Goal: Communication & Community: Answer question/provide support

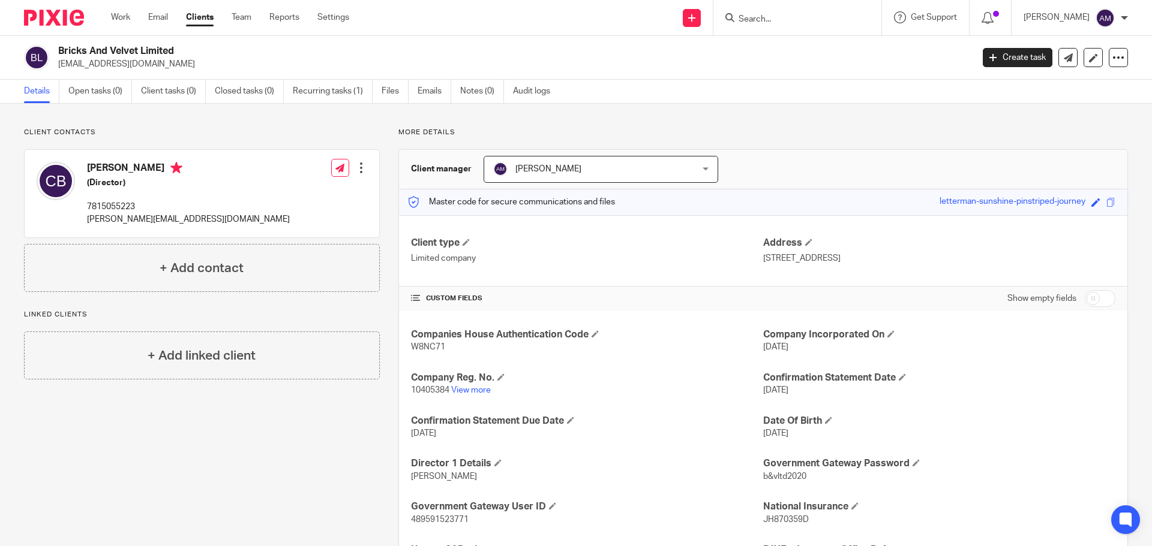
click at [795, 19] on input "Search" at bounding box center [791, 19] width 108 height 11
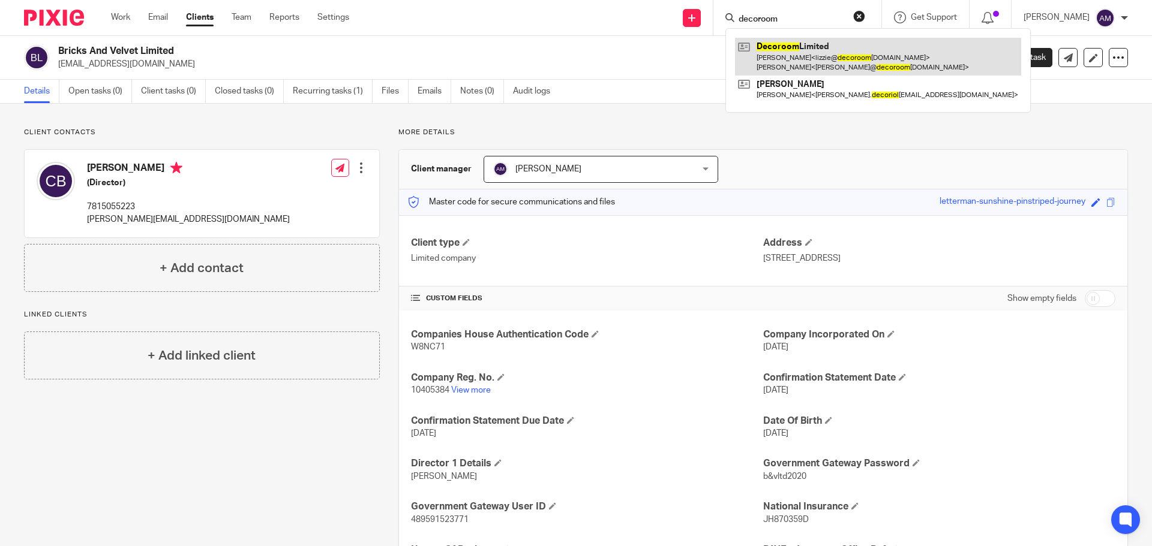
type input "decoroom"
click at [804, 50] on link at bounding box center [878, 56] width 286 height 37
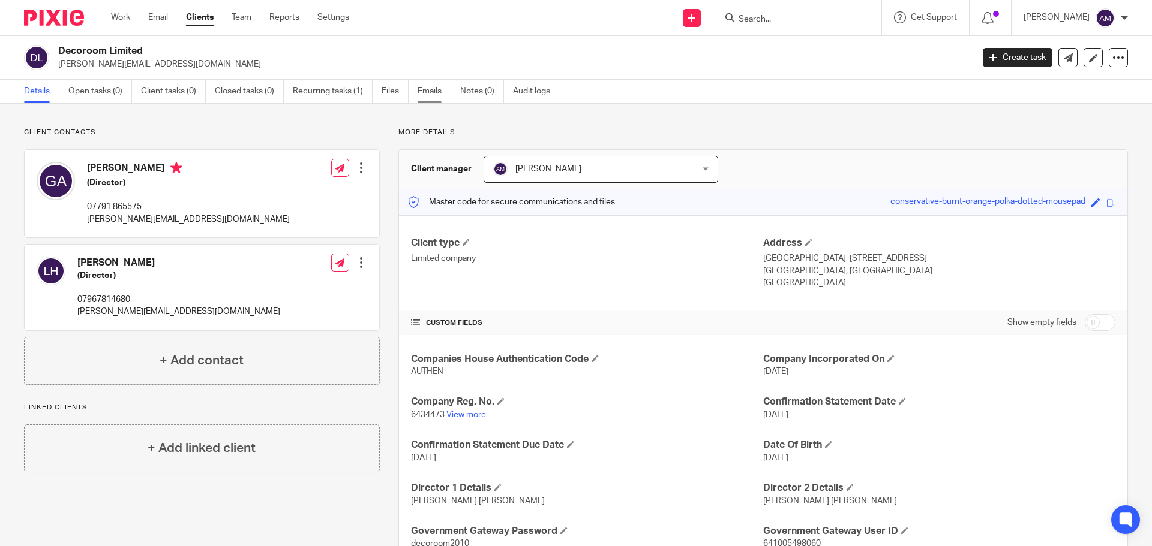
click at [431, 89] on link "Emails" at bounding box center [435, 91] width 34 height 23
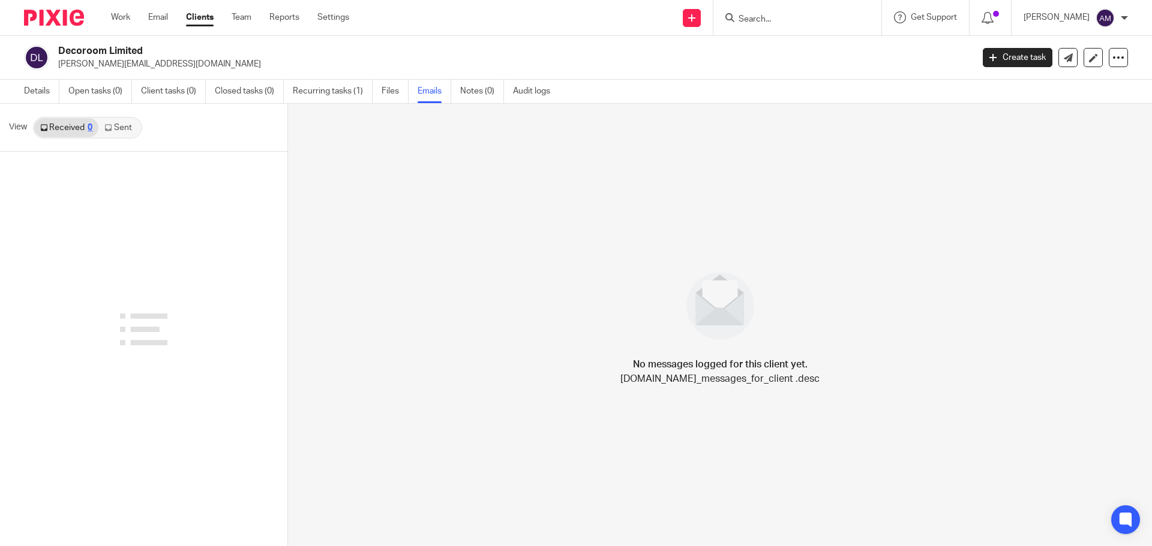
click at [124, 126] on link "Sent" at bounding box center [119, 127] width 42 height 19
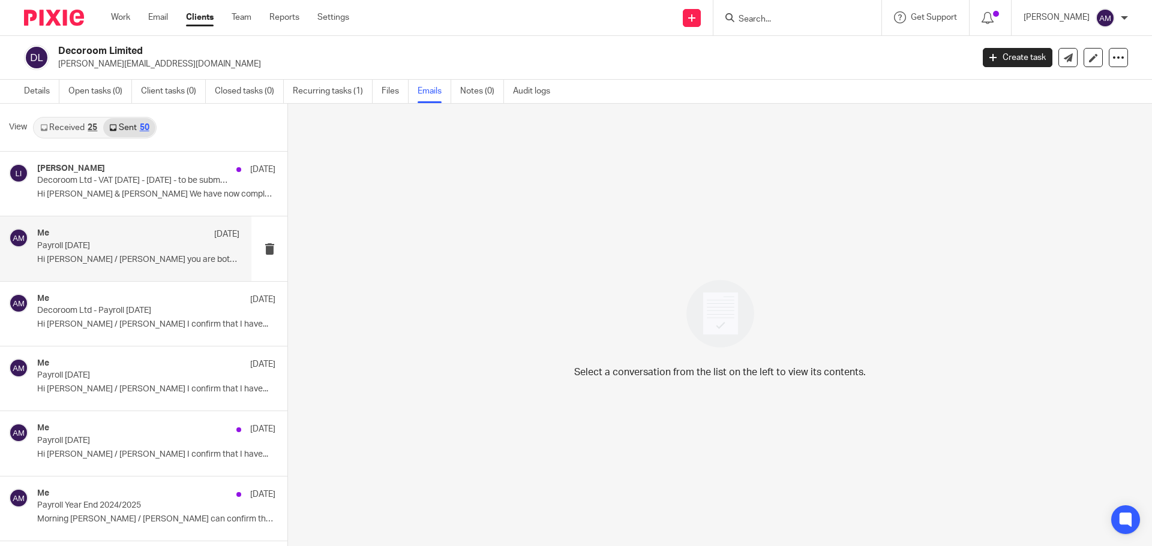
click at [91, 244] on p "Payroll [DATE]" at bounding box center [118, 246] width 162 height 10
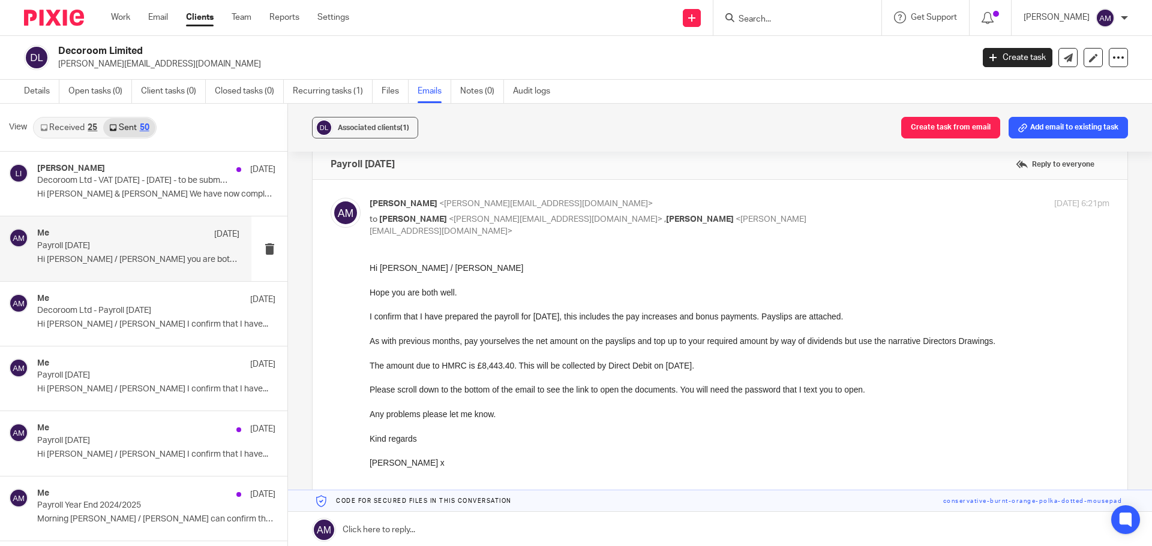
scroll to position [60, 0]
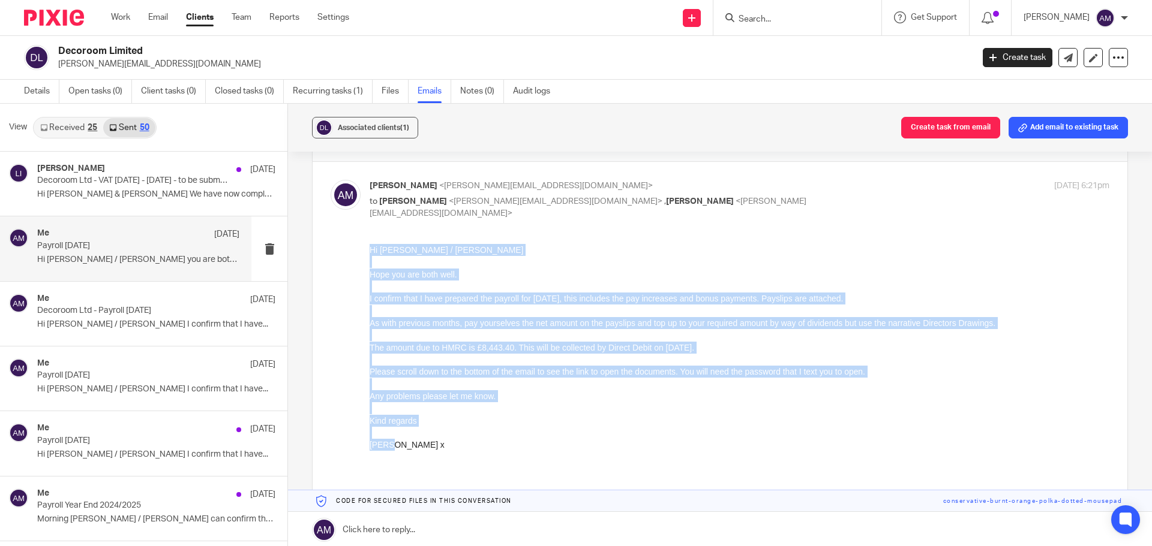
drag, startPoint x: 370, startPoint y: 248, endPoint x: 410, endPoint y: 449, distance: 204.4
click at [407, 449] on div "Hi Greg / Lizzie Hope you are both well. I confirm that I have prepared the pay…" at bounding box center [740, 366] width 740 height 244
copy div "Hi Greg / Lizzie Hope you are both well. I confirm that I have prepared the pay…"
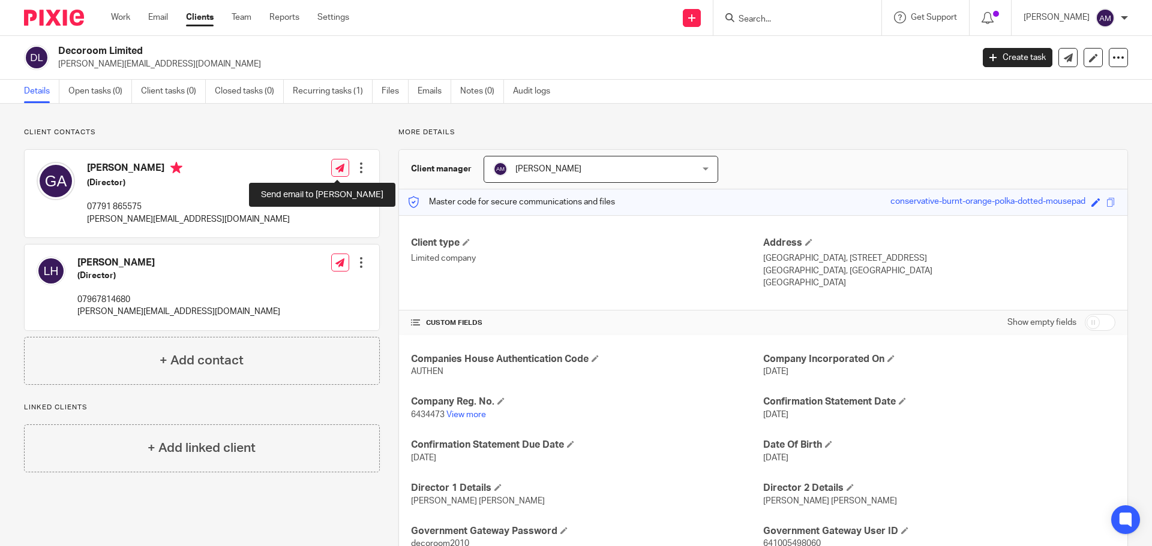
click at [340, 167] on icon at bounding box center [339, 168] width 9 height 9
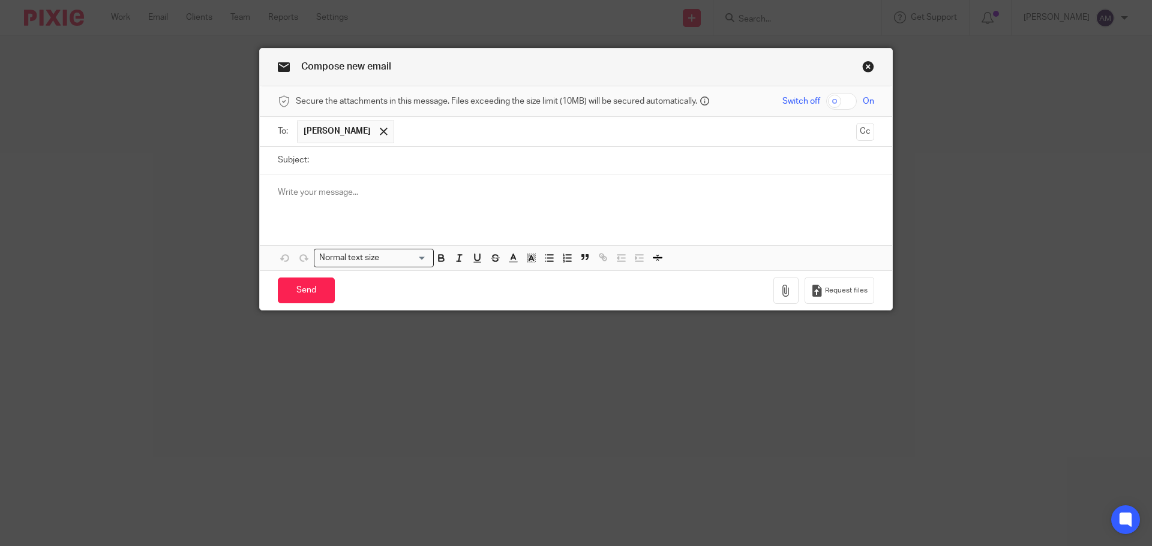
click at [465, 133] on input "text" at bounding box center [625, 131] width 451 height 23
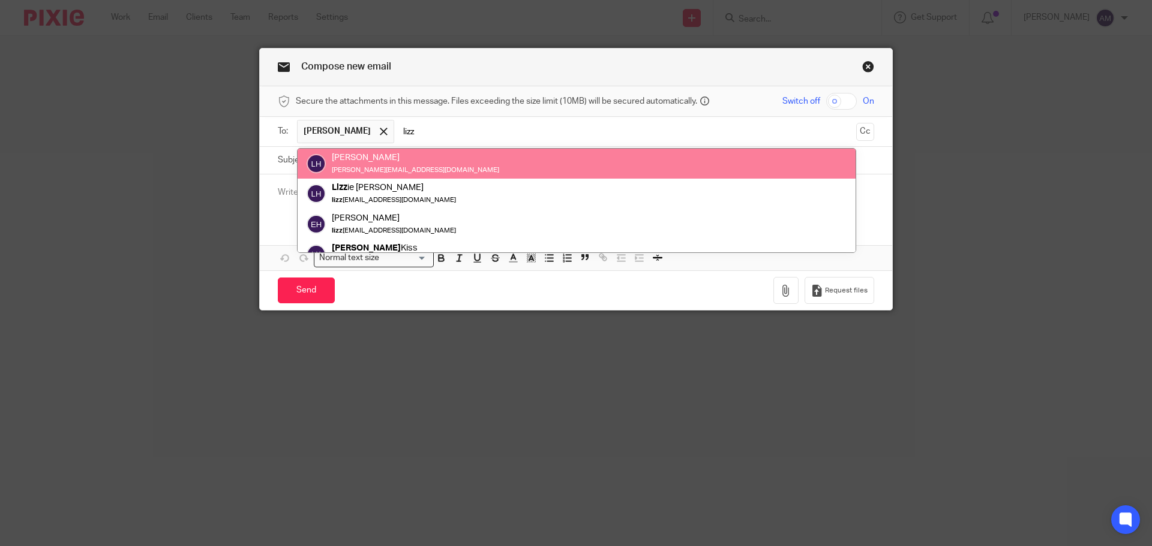
type input "lizz"
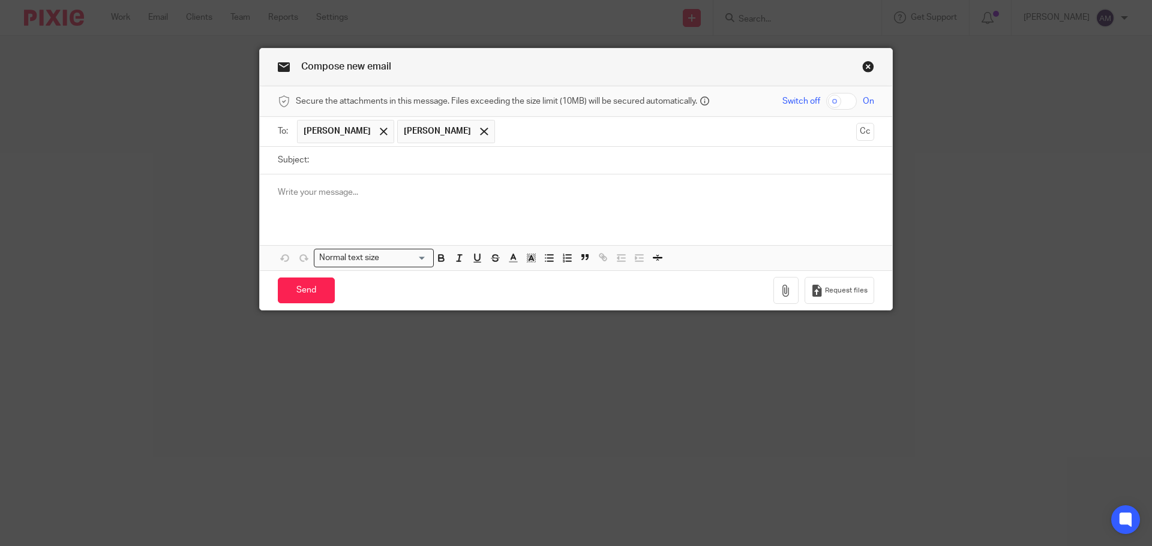
click at [343, 162] on input "Subject:" at bounding box center [594, 160] width 559 height 27
click at [828, 100] on input "checkbox" at bounding box center [841, 101] width 31 height 17
checkbox input "true"
click at [328, 164] on input "Subject:" at bounding box center [594, 160] width 559 height 27
type input "D"
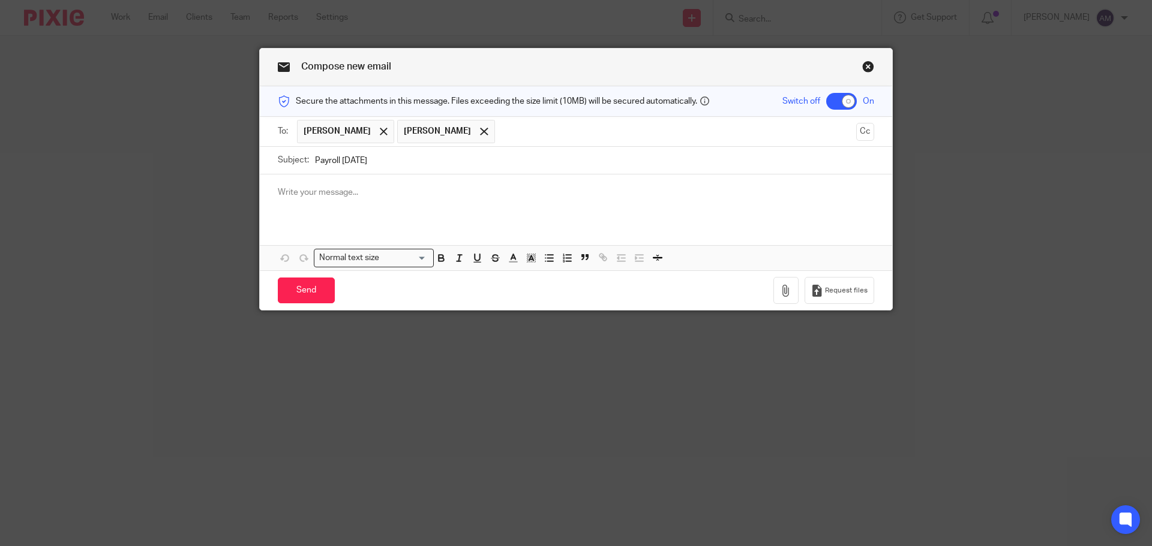
type input "Payroll [DATE]"
click at [265, 189] on div at bounding box center [576, 198] width 632 height 47
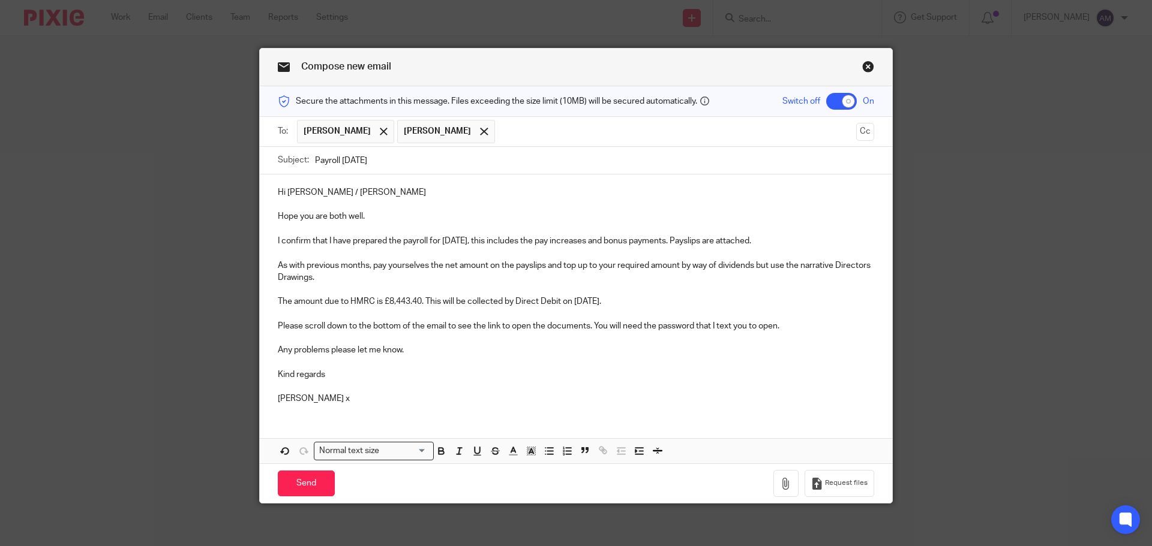
click at [453, 242] on p "I confirm that I have prepared the payroll for July 2025, this includes the pay…" at bounding box center [576, 241] width 596 height 12
click at [489, 242] on p "I confirm that I have prepared the payroll for August 2025, this includes the p…" at bounding box center [576, 241] width 596 height 12
click at [365, 278] on p "As with previous months, pay yourselves the net amount on the payslips and top …" at bounding box center [576, 272] width 596 height 25
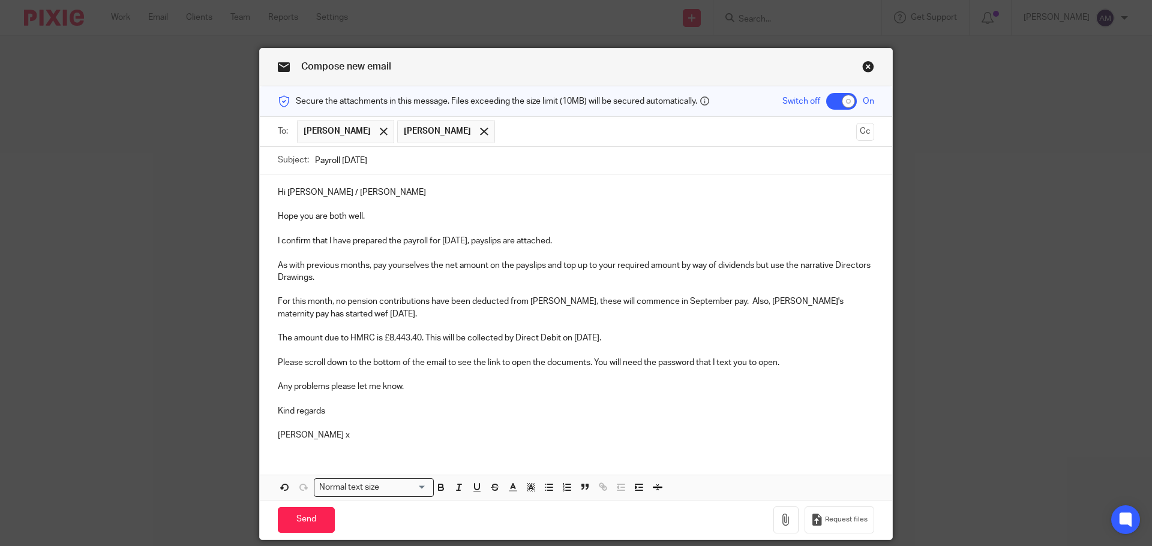
drag, startPoint x: 418, startPoint y: 338, endPoint x: 418, endPoint y: 346, distance: 7.8
click at [418, 339] on p "The amount due to HMRC is £8,443.40. This will be collected by Direct Debit on …" at bounding box center [576, 338] width 596 height 12
click at [605, 339] on p "The amount due to HMRC is £967.38. This will be collected by Direct Debit on 6t…" at bounding box center [576, 338] width 596 height 12
click at [307, 434] on p "Ann x" at bounding box center [576, 436] width 596 height 12
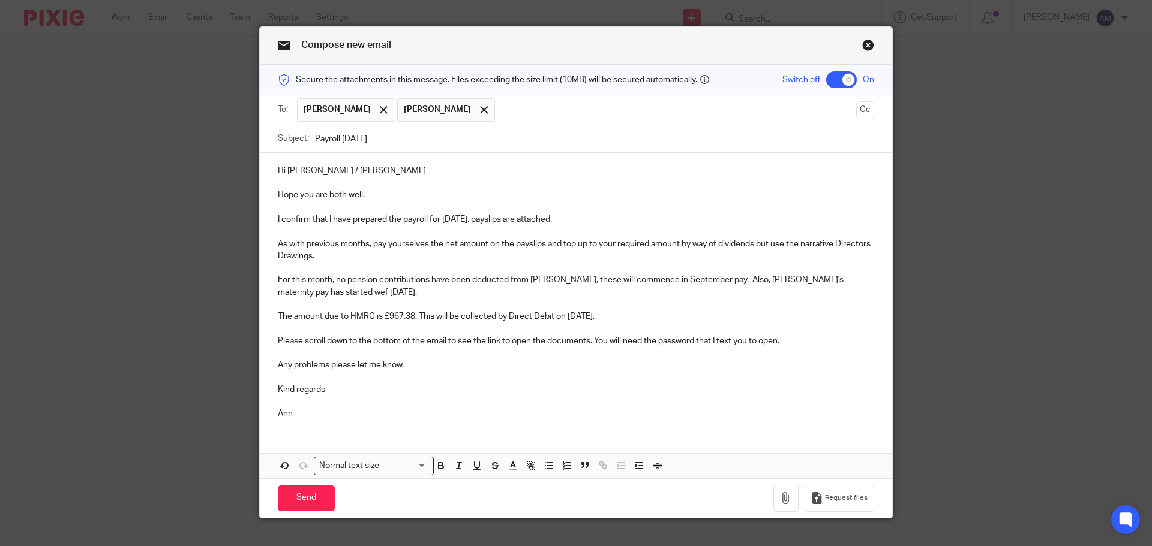
scroll to position [42, 0]
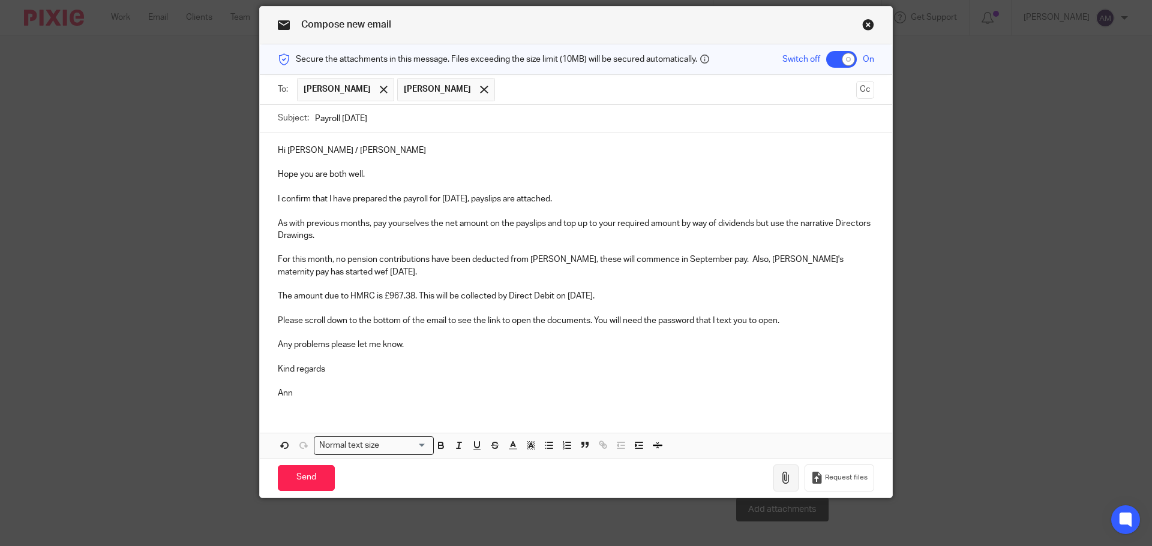
click at [784, 478] on icon "button" at bounding box center [786, 478] width 12 height 12
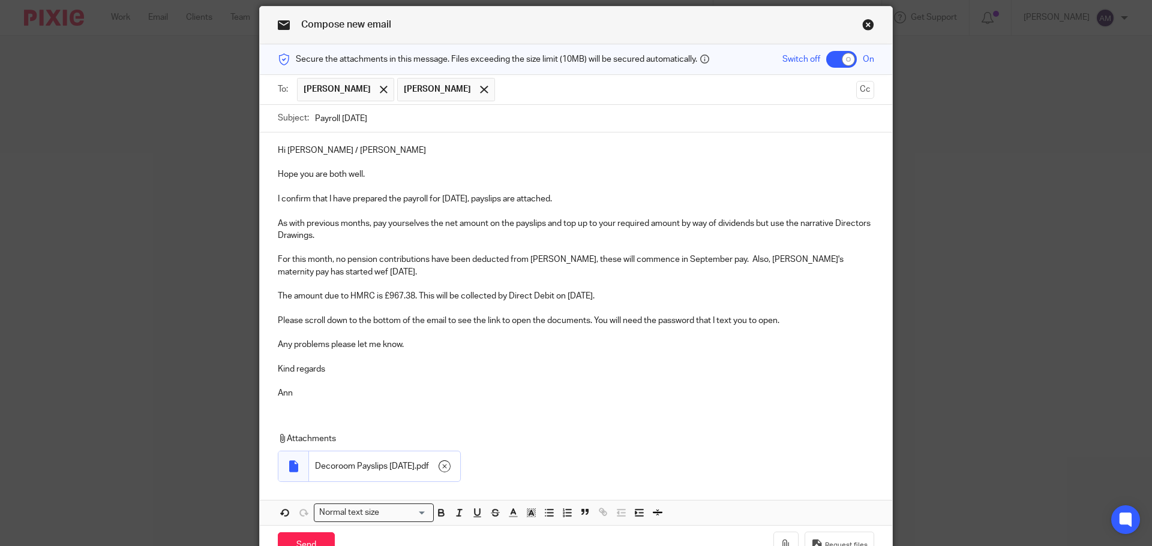
click at [853, 262] on p "For this month, no pension contributions have been deducted from Laura, these w…" at bounding box center [576, 266] width 596 height 25
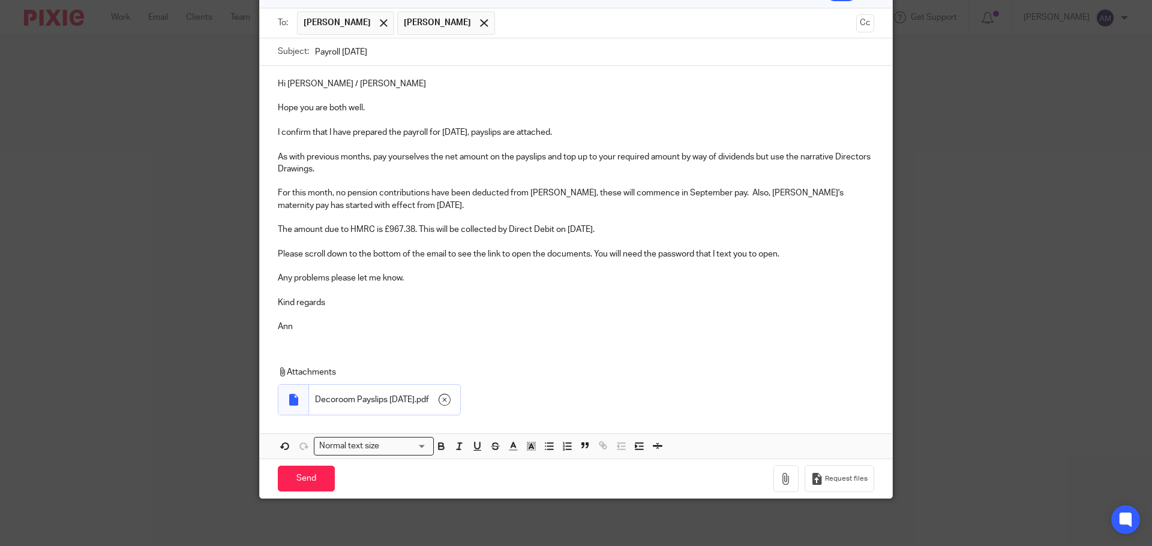
scroll to position [109, 0]
click at [304, 475] on input "Send" at bounding box center [306, 479] width 57 height 26
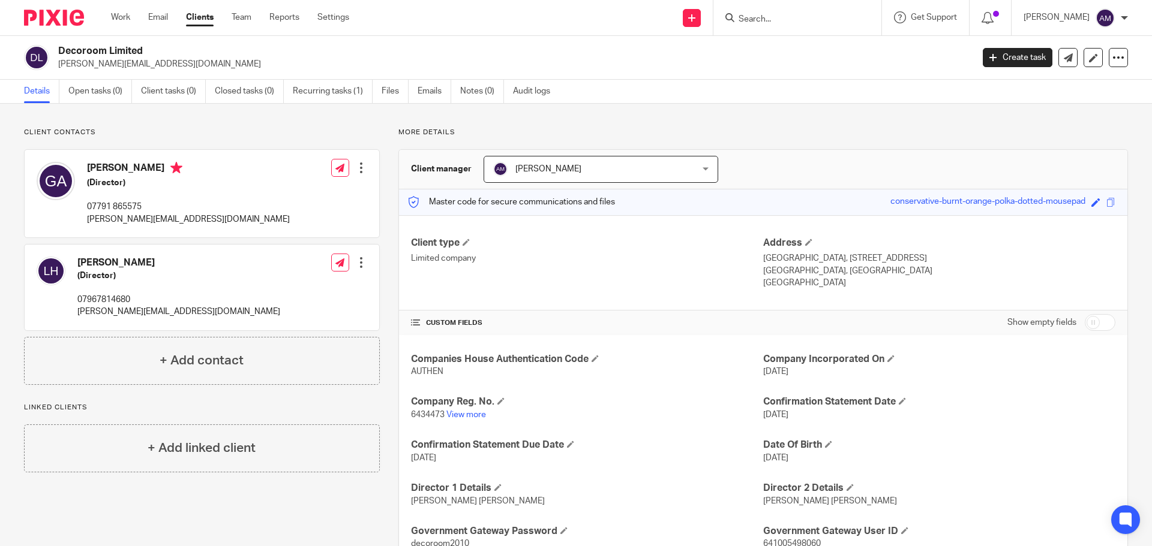
click at [789, 19] on input "Search" at bounding box center [791, 19] width 108 height 11
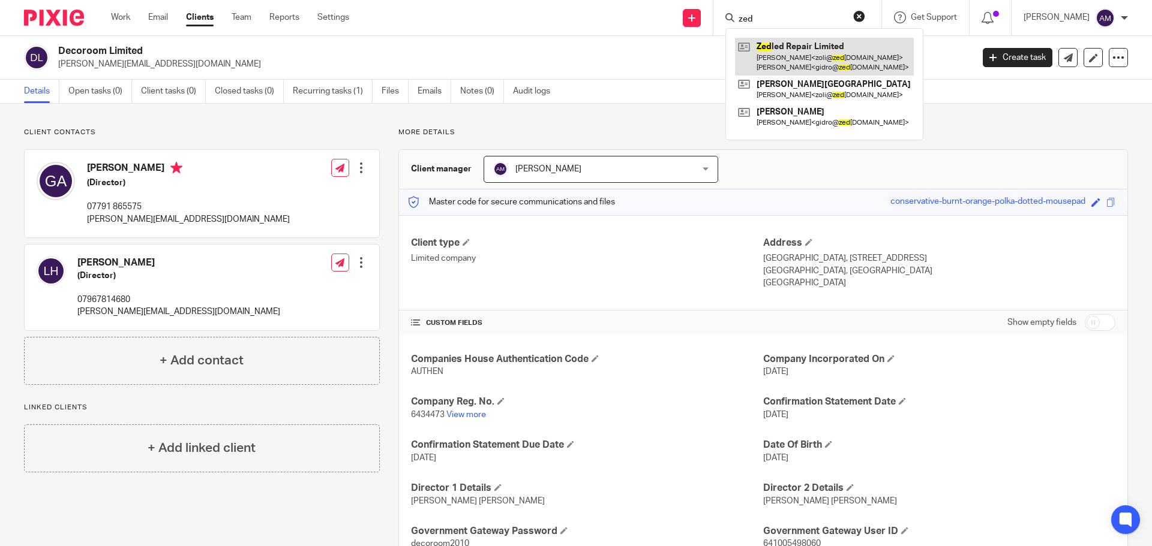
type input "zed"
click at [812, 49] on link at bounding box center [824, 56] width 179 height 37
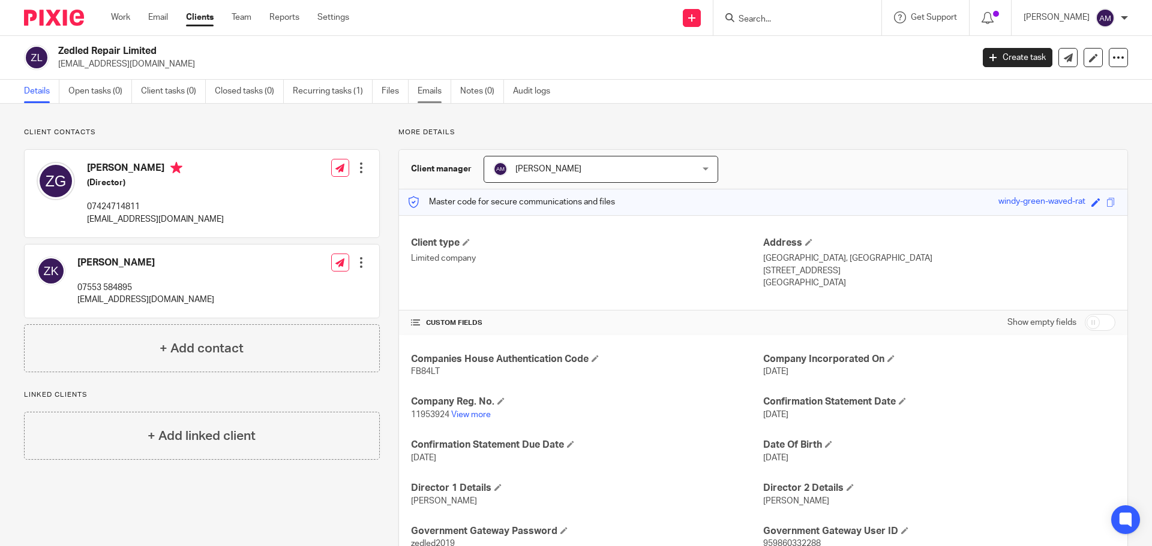
click at [435, 94] on link "Emails" at bounding box center [435, 91] width 34 height 23
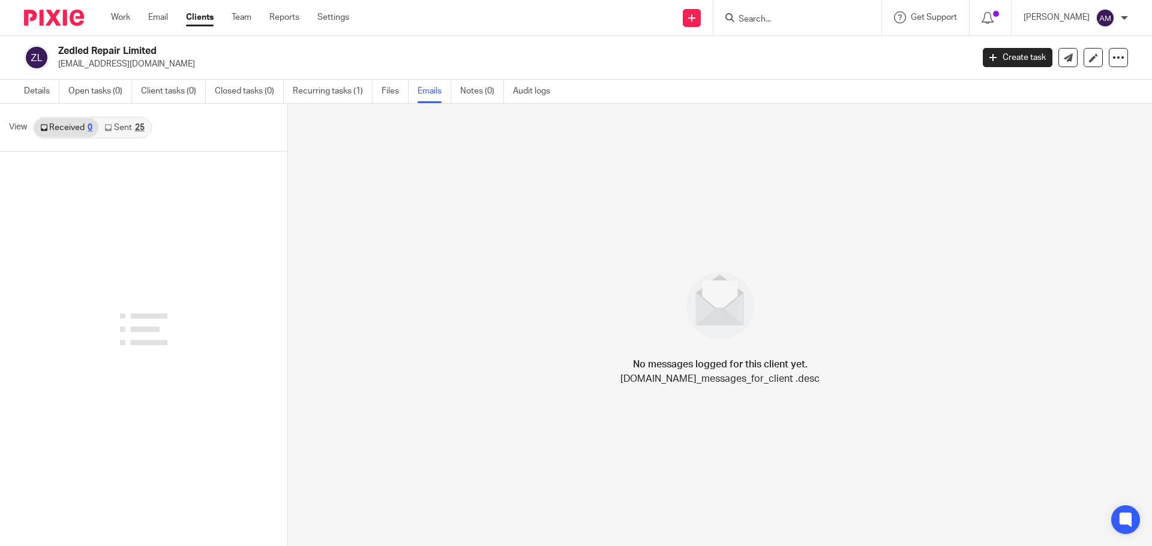
click at [121, 130] on link "Sent 25" at bounding box center [124, 127] width 52 height 19
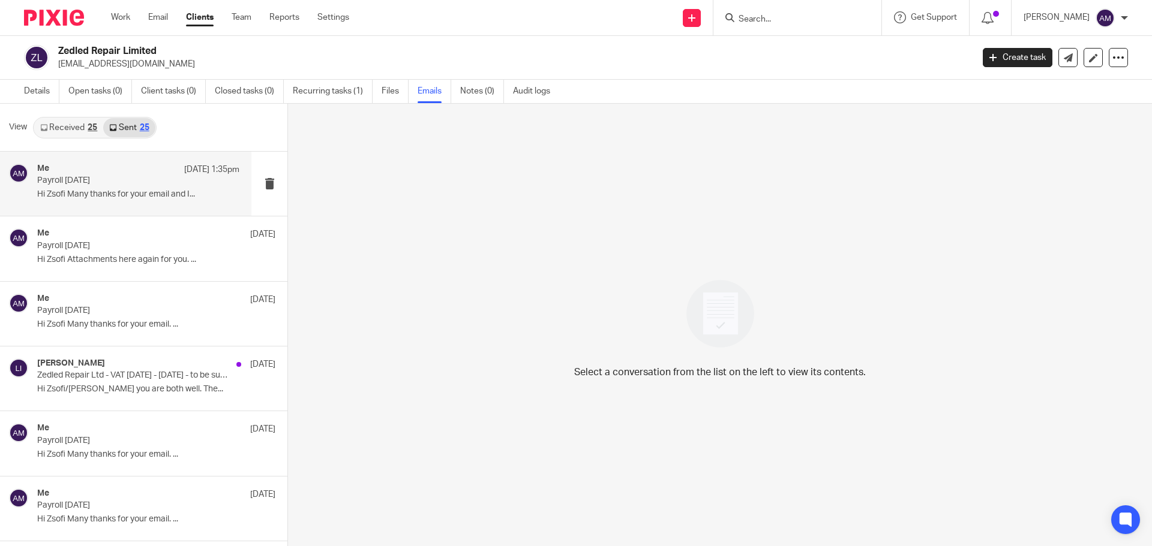
click at [91, 182] on p "Payroll [DATE]" at bounding box center [118, 181] width 162 height 10
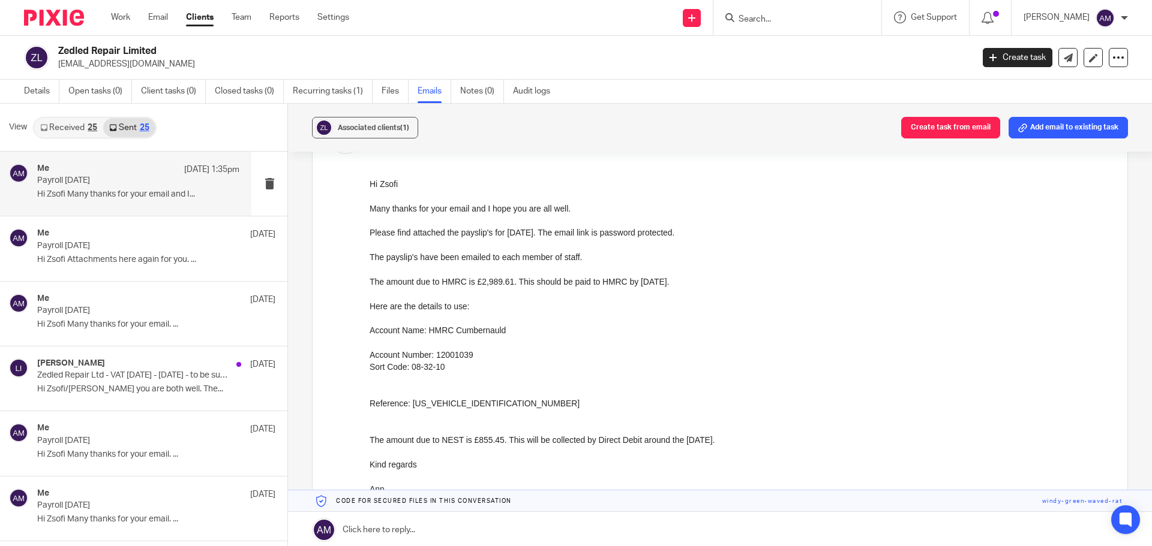
scroll to position [180, 0]
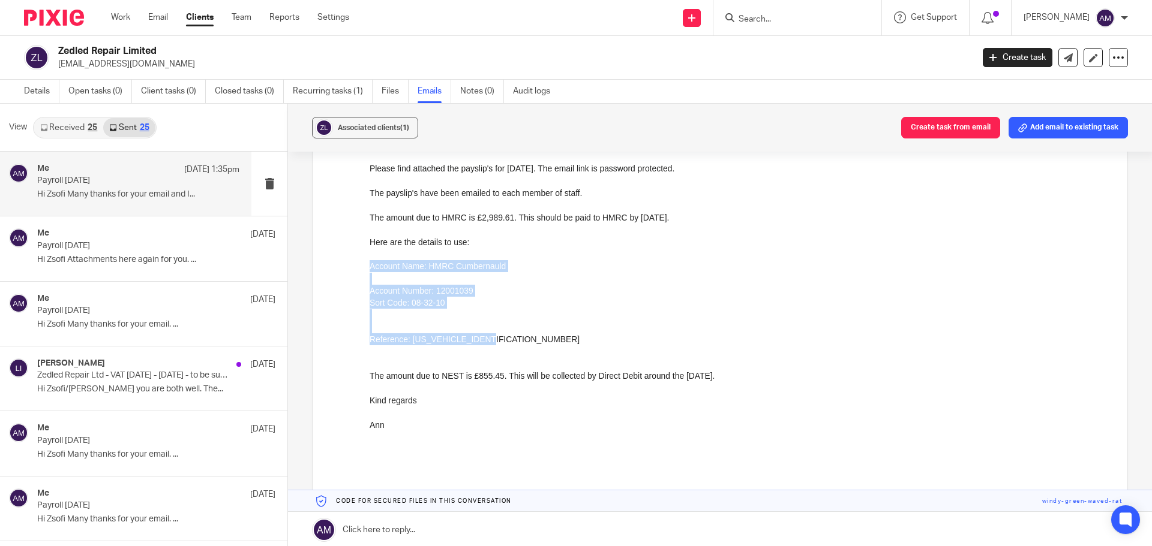
drag, startPoint x: 371, startPoint y: 268, endPoint x: 494, endPoint y: 339, distance: 142.7
click at [494, 339] on div "Hi Zsofi Many thanks for your email and I hope you are all well. Please find at…" at bounding box center [740, 291] width 740 height 354
copy div "Account Name: HMRC Cumbernauld Account Number: 12001039 Sort Code: 08-32-10 Ref…"
click at [584, 283] on p "The amount due to HMRC is £2,989.61. This should be paid to HMRC by [DATE]. Her…" at bounding box center [740, 255] width 740 height 86
click at [418, 440] on p at bounding box center [740, 437] width 740 height 12
